Goal: Task Accomplishment & Management: Manage account settings

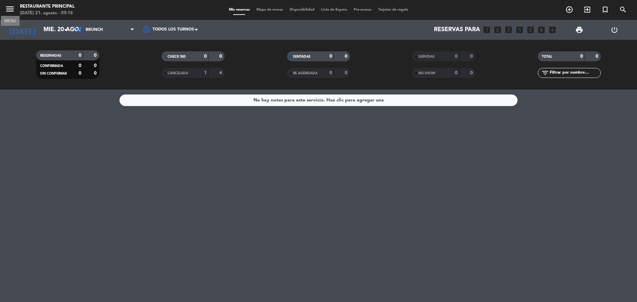
click at [8, 10] on icon "menu" at bounding box center [10, 9] width 10 height 10
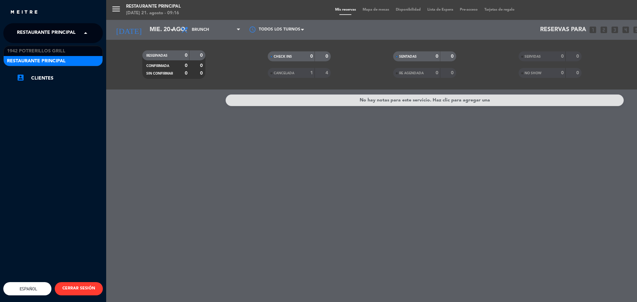
click at [86, 33] on span at bounding box center [87, 33] width 11 height 14
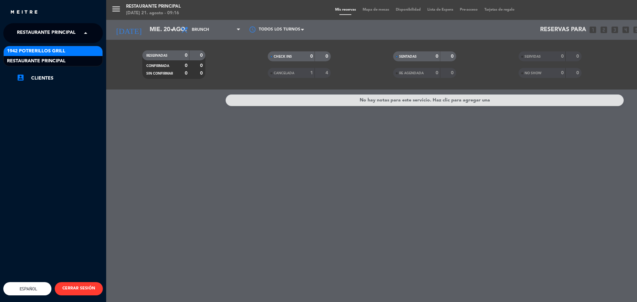
click at [78, 53] on div "1942 Potrerillos Grill" at bounding box center [53, 51] width 99 height 10
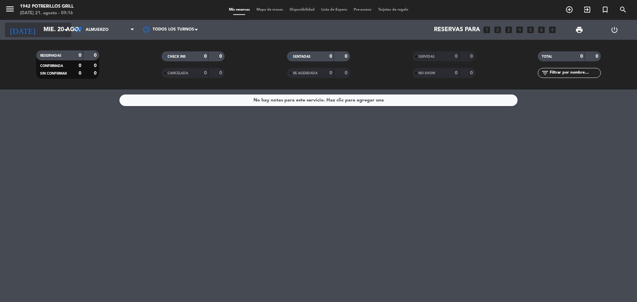
click at [16, 31] on icon "[DATE]" at bounding box center [22, 30] width 35 height 15
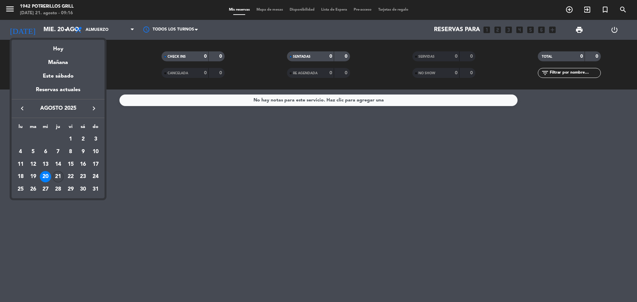
click at [58, 177] on div "21" at bounding box center [57, 176] width 11 height 11
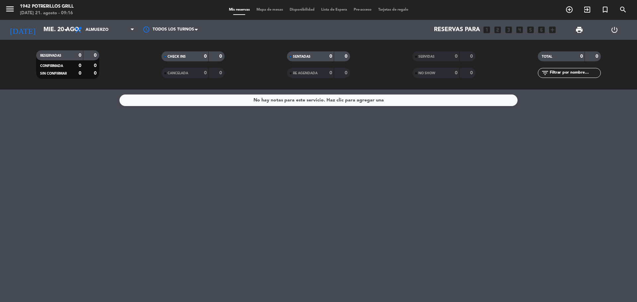
type input "jue. 21 ago."
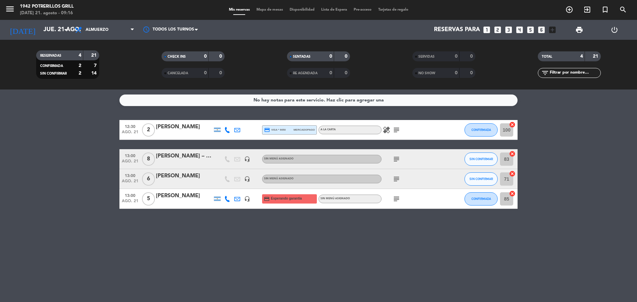
click at [386, 132] on icon "healing" at bounding box center [387, 130] width 8 height 8
click at [387, 132] on icon "healing" at bounding box center [387, 130] width 8 height 8
click at [274, 156] on div "Sin menú asignado" at bounding box center [321, 159] width 119 height 9
click at [275, 156] on div "Sin menú asignado" at bounding box center [321, 159] width 119 height 9
click at [278, 179] on span "Sin menú asignado" at bounding box center [279, 179] width 30 height 3
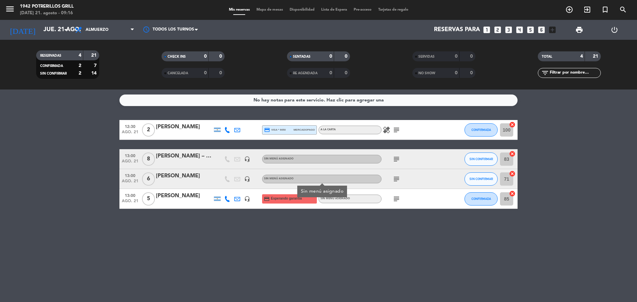
click at [347, 199] on span "Sin menú asignado" at bounding box center [336, 198] width 30 height 3
click at [395, 199] on icon "subject" at bounding box center [397, 199] width 8 height 8
